Goal: Task Accomplishment & Management: Manage account settings

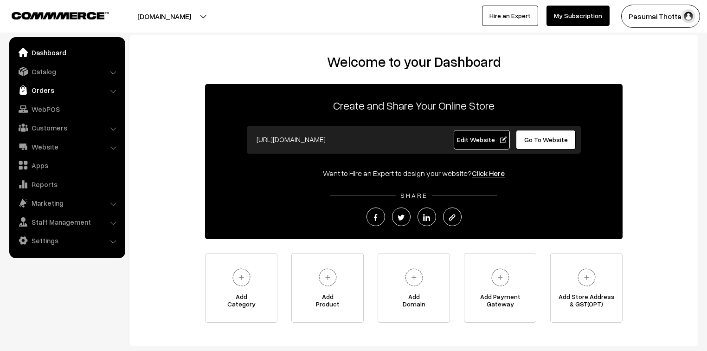
click at [42, 93] on link "Orders" at bounding box center [67, 90] width 110 height 17
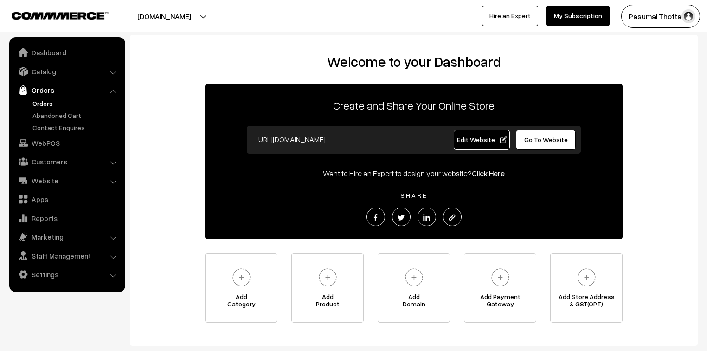
click at [47, 106] on link "Orders" at bounding box center [76, 103] width 92 height 10
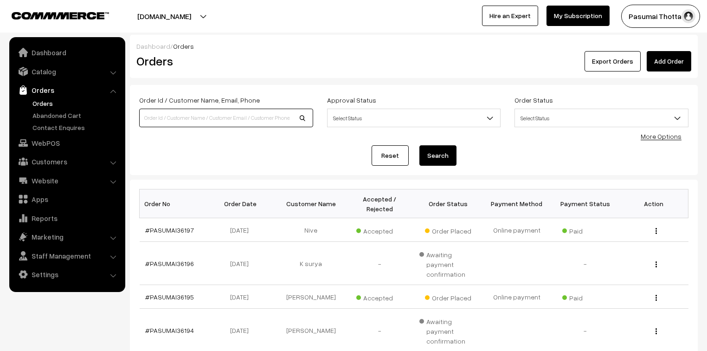
click at [187, 115] on input at bounding box center [226, 118] width 174 height 19
type input "9573740372"
click at [419, 145] on button "Search" at bounding box center [437, 155] width 37 height 20
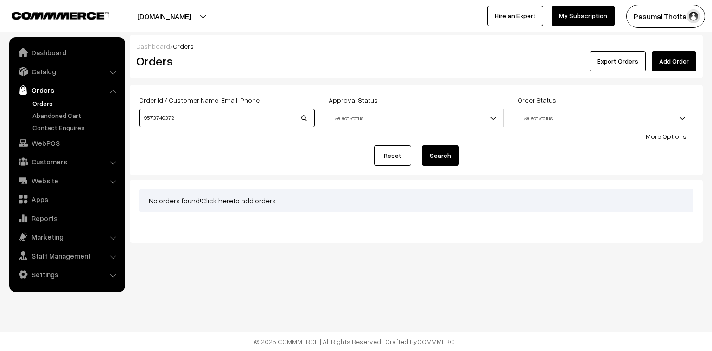
click at [165, 119] on input "9573740372" at bounding box center [227, 118] width 176 height 19
click at [163, 119] on input "9573740372" at bounding box center [227, 118] width 176 height 19
click at [162, 116] on input "9573740372" at bounding box center [227, 118] width 176 height 19
type input "9573790372"
click at [422, 145] on button "Search" at bounding box center [440, 155] width 37 height 20
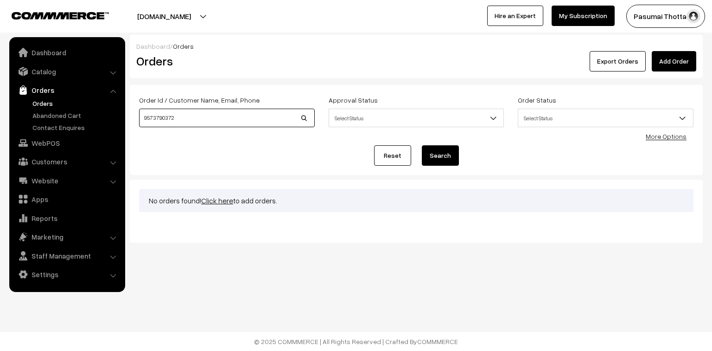
drag, startPoint x: 182, startPoint y: 119, endPoint x: 134, endPoint y: 116, distance: 47.8
click at [134, 116] on div "Order Id / Customer Name, Email, Phone 9573790372" at bounding box center [227, 113] width 190 height 38
type input "9186379876"
click at [422, 145] on button "Search" at bounding box center [440, 155] width 37 height 20
drag, startPoint x: 176, startPoint y: 119, endPoint x: 130, endPoint y: 119, distance: 45.9
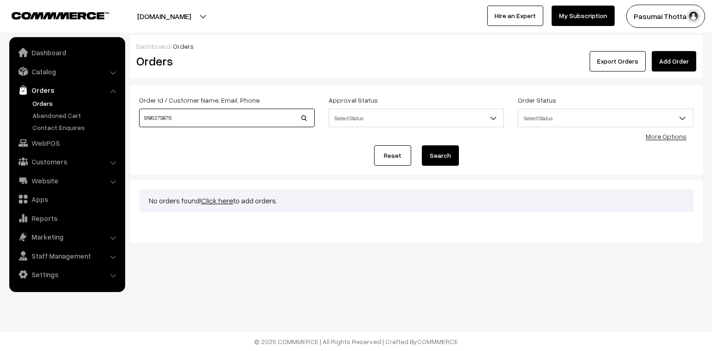
click at [130, 119] on div "Order Id / Customer Name, Email, Phone 9186379876 Approval Status Select Status…" at bounding box center [416, 130] width 573 height 90
type input "[PERSON_NAME]"
click at [422, 145] on button "Search" at bounding box center [440, 155] width 37 height 20
